Goal: Task Accomplishment & Management: Manage account settings

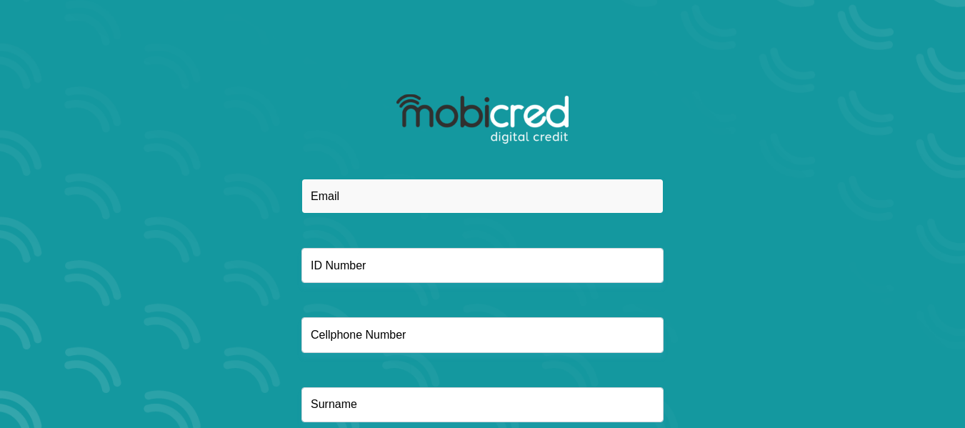
click at [429, 201] on input "email" at bounding box center [482, 196] width 362 height 35
type input "rnmoloi@gmail.com"
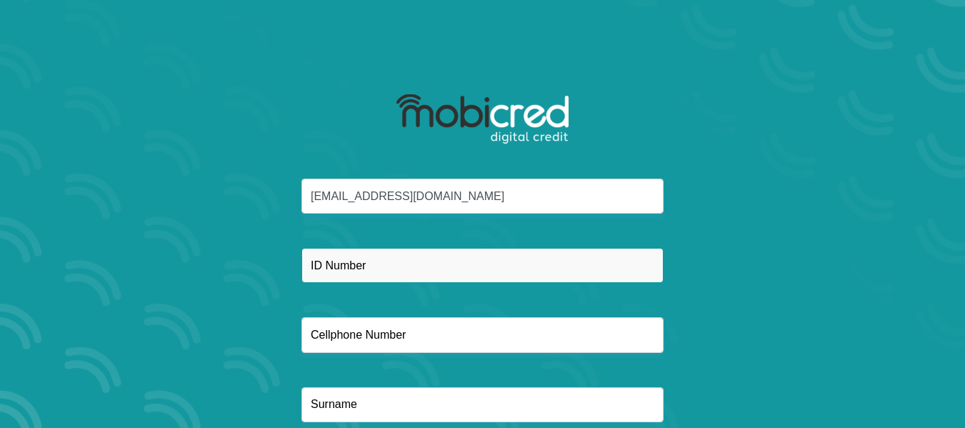
click at [413, 268] on input "text" at bounding box center [482, 265] width 362 height 35
type input "8909185407081"
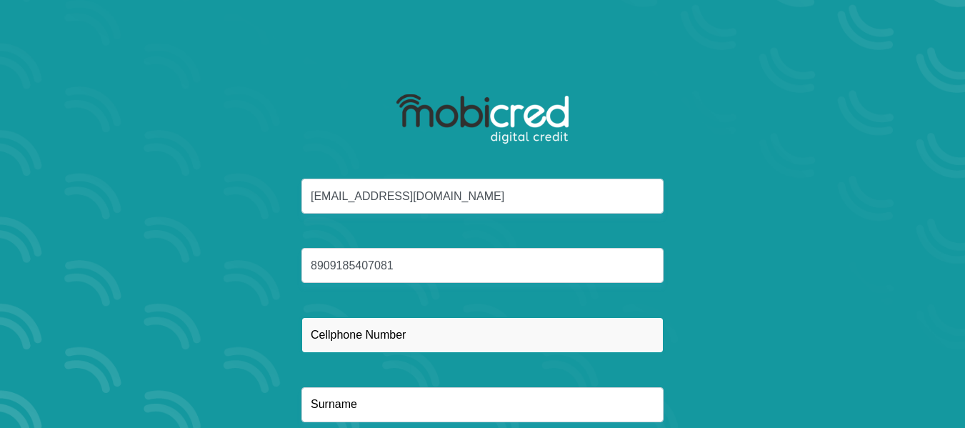
click at [416, 336] on input "text" at bounding box center [482, 334] width 362 height 35
type input "0794079258"
type input "Moloi"
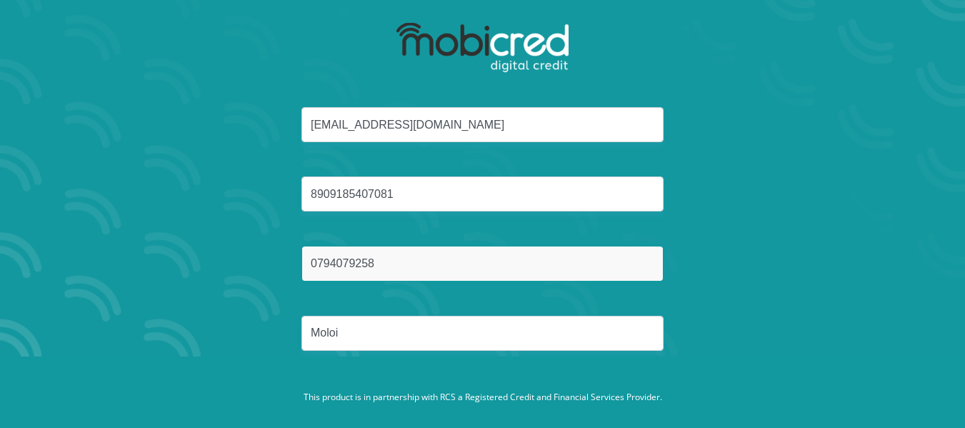
scroll to position [95, 0]
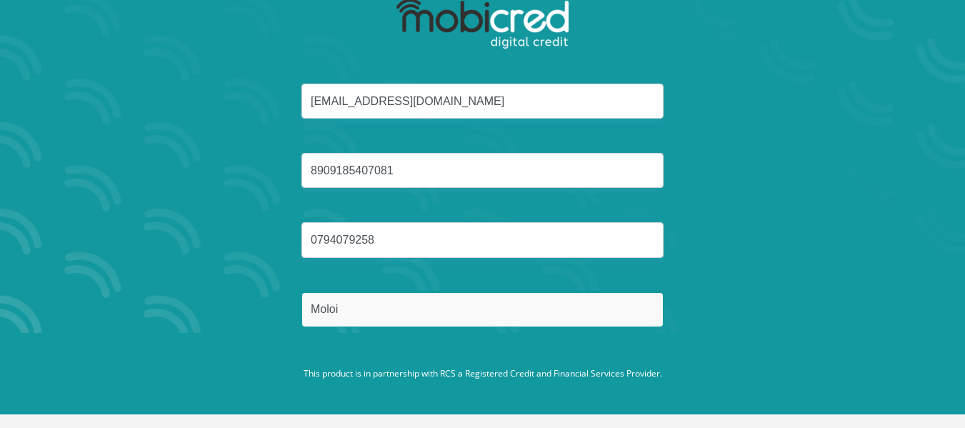
click at [494, 306] on input "Moloi" at bounding box center [482, 309] width 362 height 35
click at [356, 361] on button "Reset Password" at bounding box center [482, 377] width 253 height 32
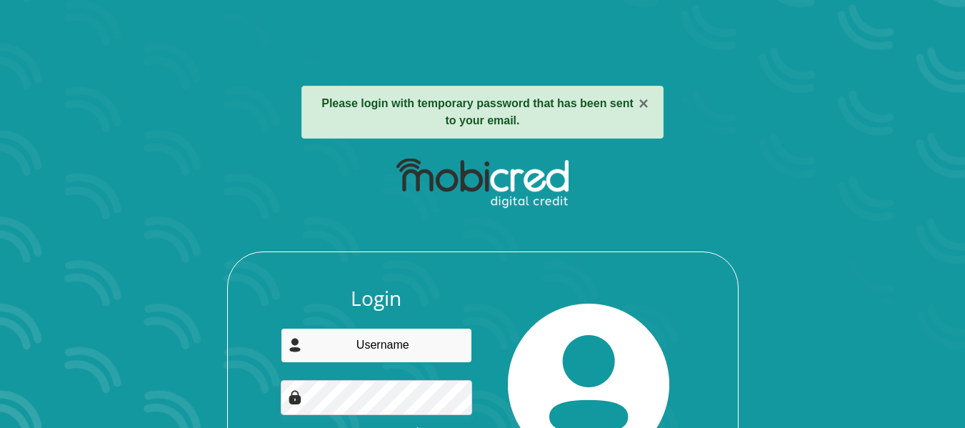
type input "[EMAIL_ADDRESS][DOMAIN_NAME]"
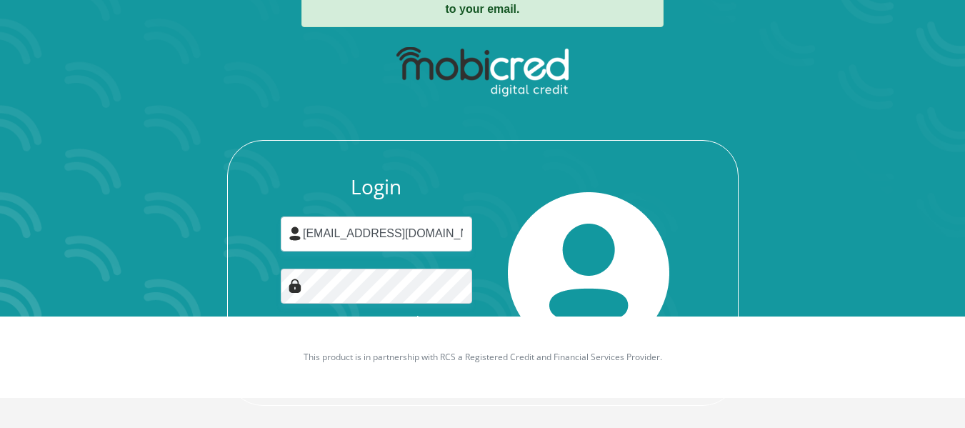
scroll to position [123, 0]
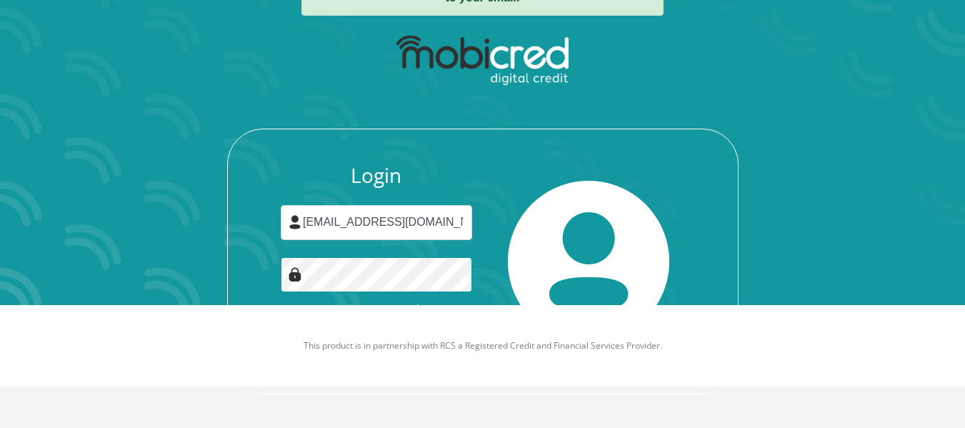
click at [313, 327] on button "Login" at bounding box center [376, 343] width 127 height 32
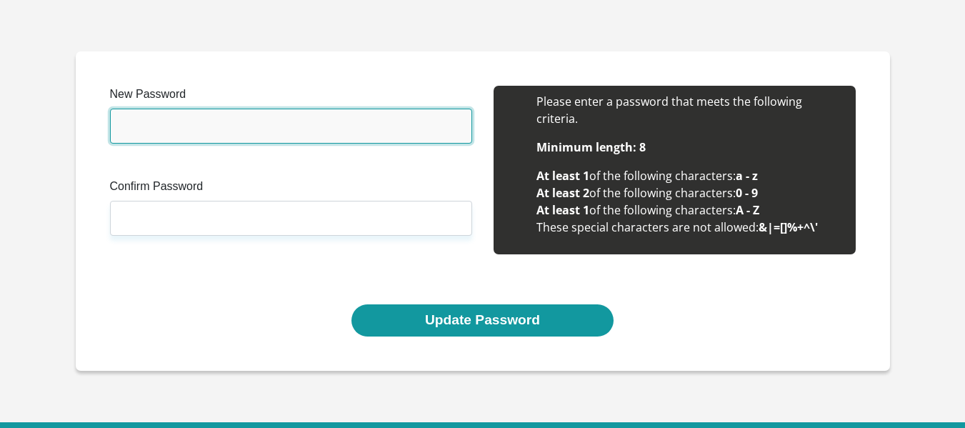
click at [241, 126] on input "New Password" at bounding box center [291, 126] width 362 height 35
type input "Monday@01"
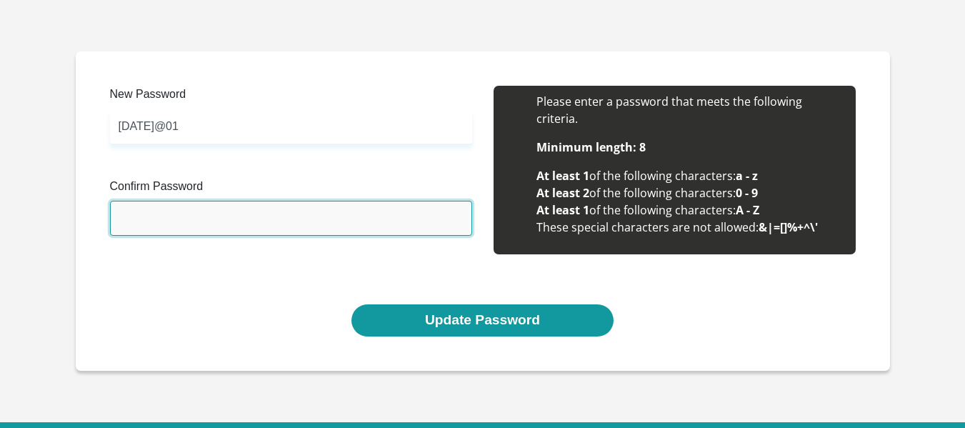
click at [196, 209] on input "Confirm Password" at bounding box center [291, 218] width 362 height 35
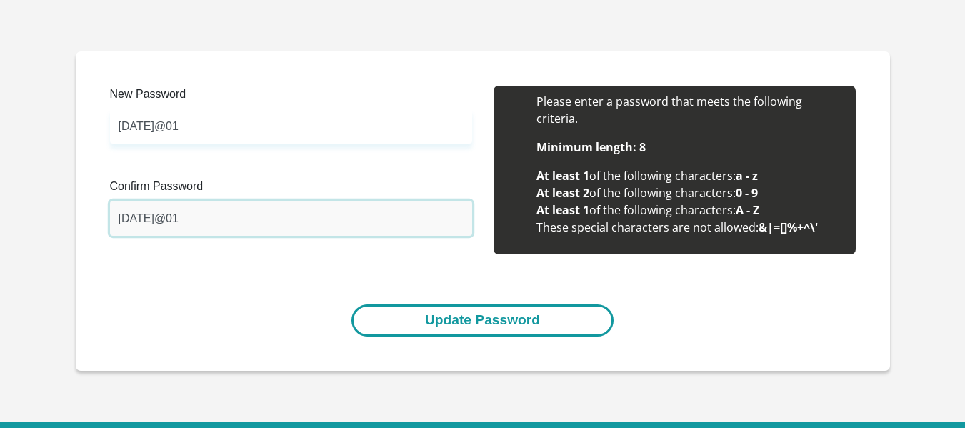
type input "Monday@01"
click at [428, 326] on button "Update Password" at bounding box center [482, 320] width 262 height 32
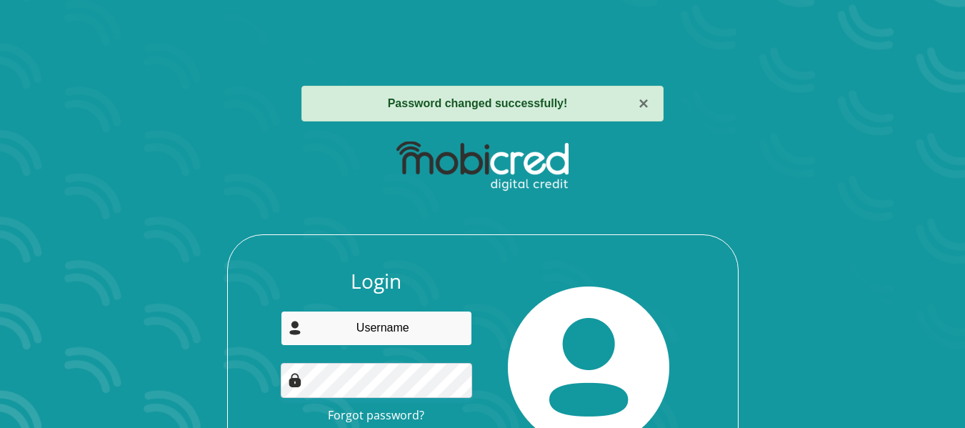
type input "[EMAIL_ADDRESS][DOMAIN_NAME]"
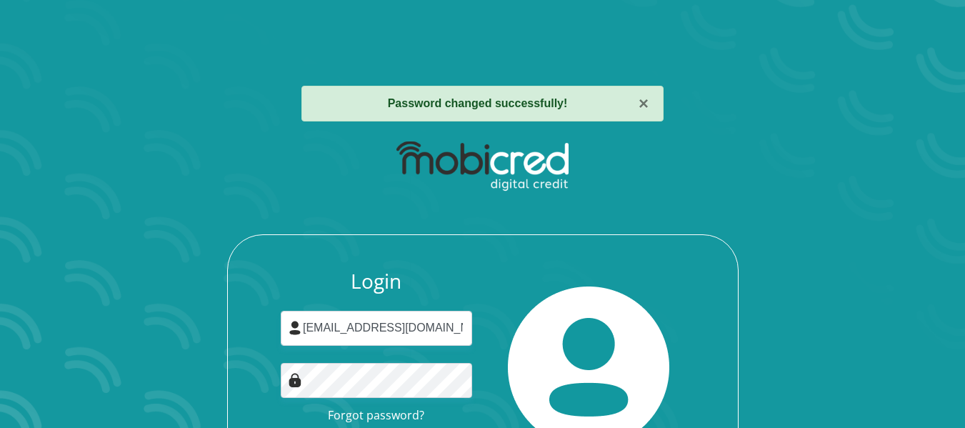
click at [521, 170] on img at bounding box center [482, 166] width 172 height 50
